Goal: Task Accomplishment & Management: Manage account settings

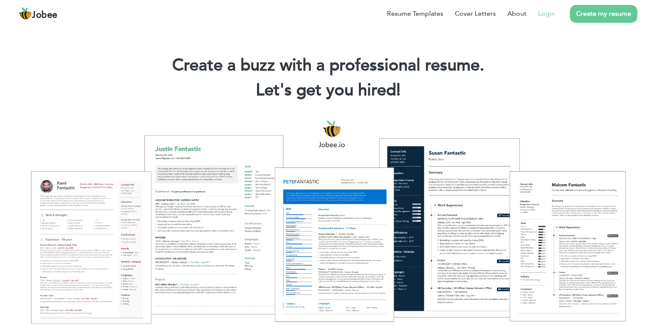
click at [545, 13] on link "Login" at bounding box center [546, 14] width 17 height 10
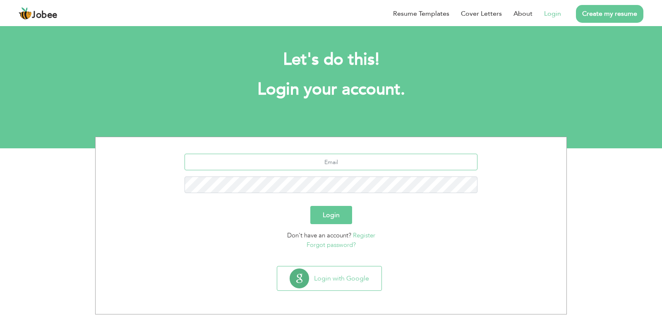
click at [342, 159] on input "text" at bounding box center [332, 162] width 294 height 17
type input "[PERSON_NAME][DEMOGRAPHIC_DATA][DOMAIN_NAME]"
click at [311, 206] on button "Login" at bounding box center [332, 215] width 42 height 18
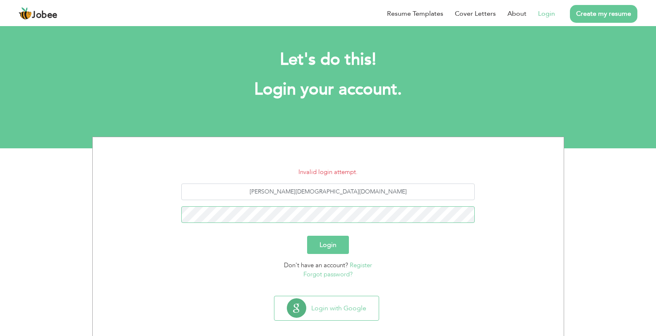
click at [307, 236] on button "Login" at bounding box center [328, 245] width 42 height 18
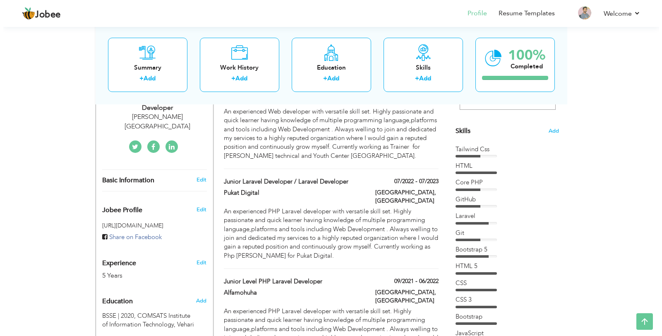
scroll to position [207, 0]
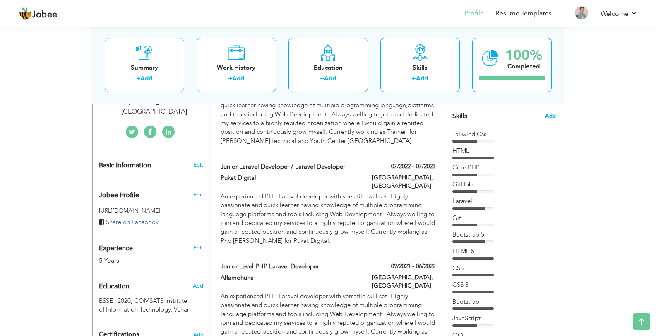
click at [554, 115] on span "Add" at bounding box center [550, 116] width 11 height 8
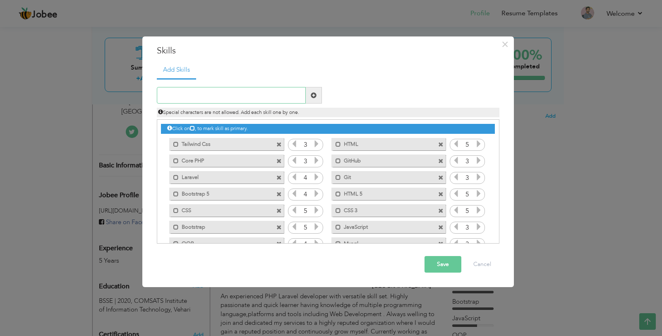
click at [210, 96] on input "text" at bounding box center [231, 95] width 149 height 17
type input "RaectJs"
click at [316, 96] on span at bounding box center [314, 95] width 6 height 6
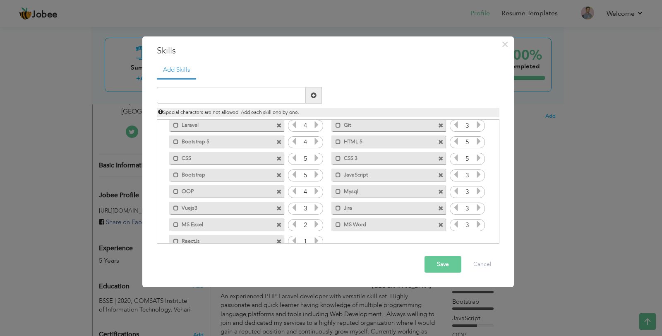
scroll to position [68, 0]
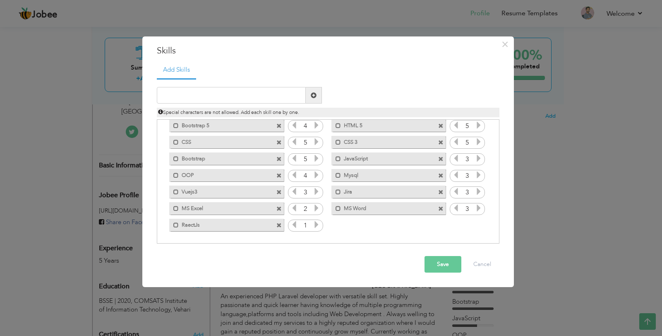
click at [316, 225] on icon at bounding box center [316, 224] width 7 height 7
click at [434, 264] on button "Save" at bounding box center [443, 264] width 37 height 17
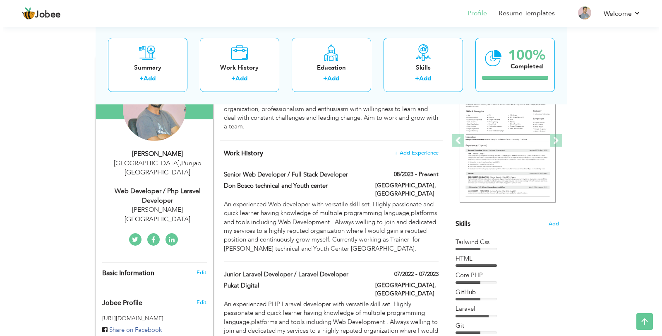
scroll to position [83, 0]
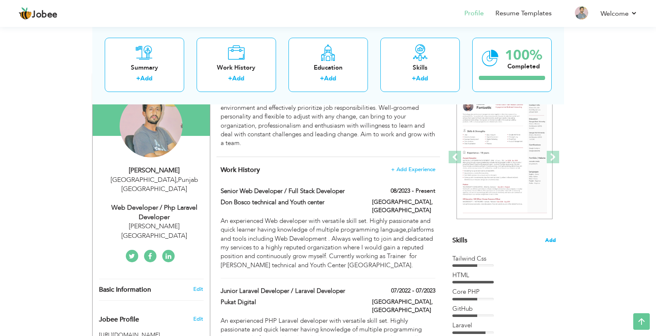
click at [552, 240] on span "Add" at bounding box center [550, 240] width 11 height 8
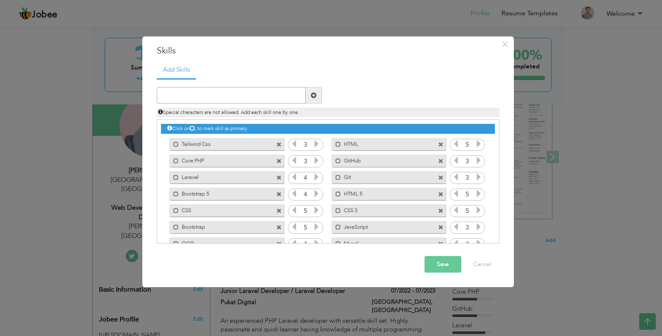
click at [189, 98] on input "text" at bounding box center [231, 95] width 149 height 17
type input "MySQL"
click at [312, 96] on span at bounding box center [314, 95] width 6 height 6
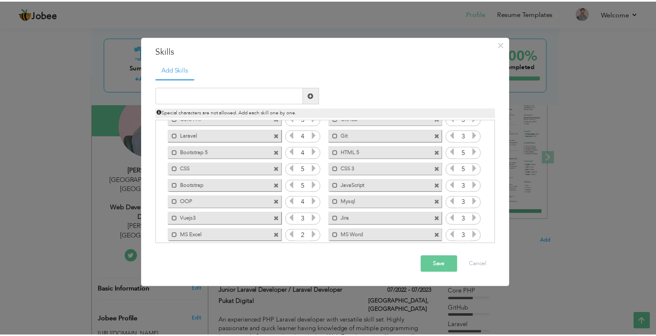
scroll to position [0, 0]
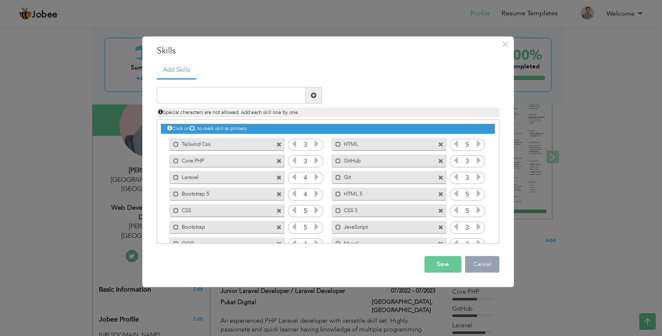
click at [486, 263] on button "Cancel" at bounding box center [482, 264] width 34 height 17
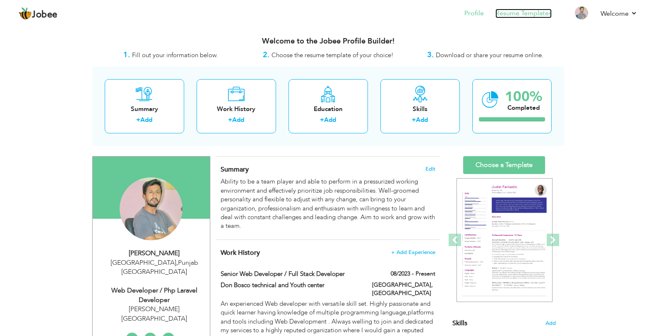
click at [527, 14] on link "Resume Templates" at bounding box center [524, 14] width 56 height 10
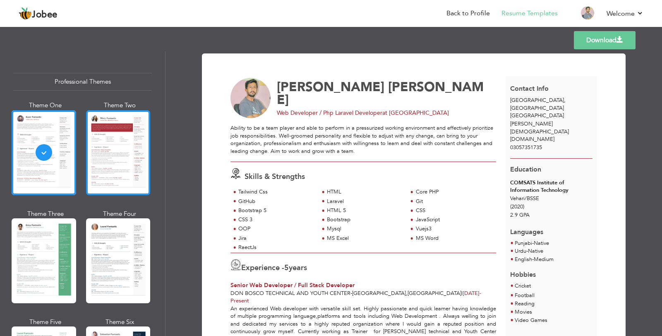
click at [119, 161] on div at bounding box center [118, 152] width 65 height 85
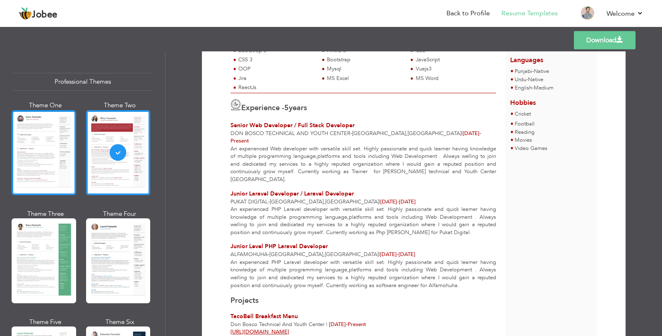
click at [27, 170] on div at bounding box center [44, 152] width 65 height 85
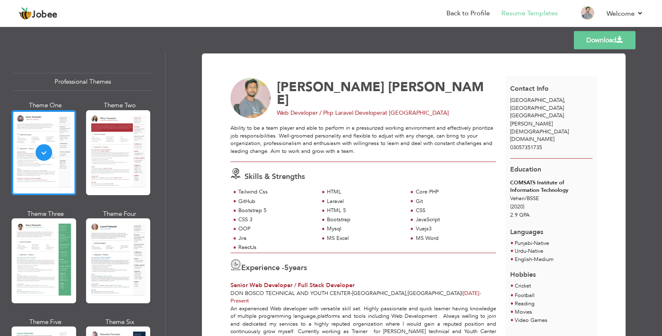
click at [606, 41] on link "Download" at bounding box center [605, 40] width 62 height 18
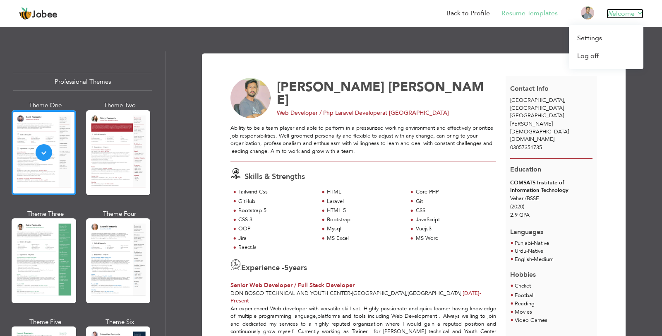
click at [637, 14] on link "Welcome" at bounding box center [625, 14] width 37 height 10
click at [593, 56] on link "Log off" at bounding box center [606, 56] width 75 height 18
